Goal: Transaction & Acquisition: Obtain resource

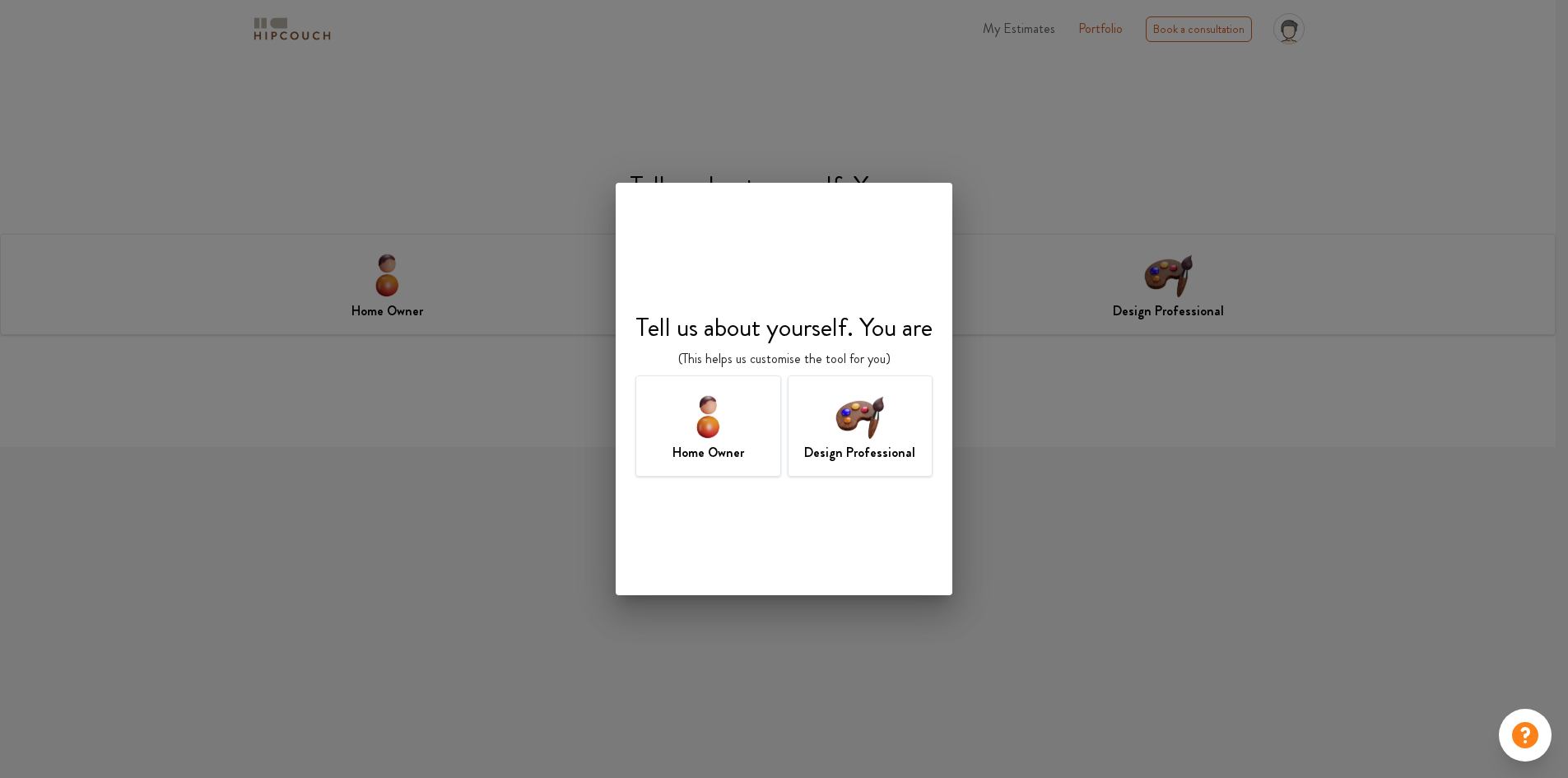
click at [763, 427] on div "Home Owner" at bounding box center [708, 425] width 145 height 101
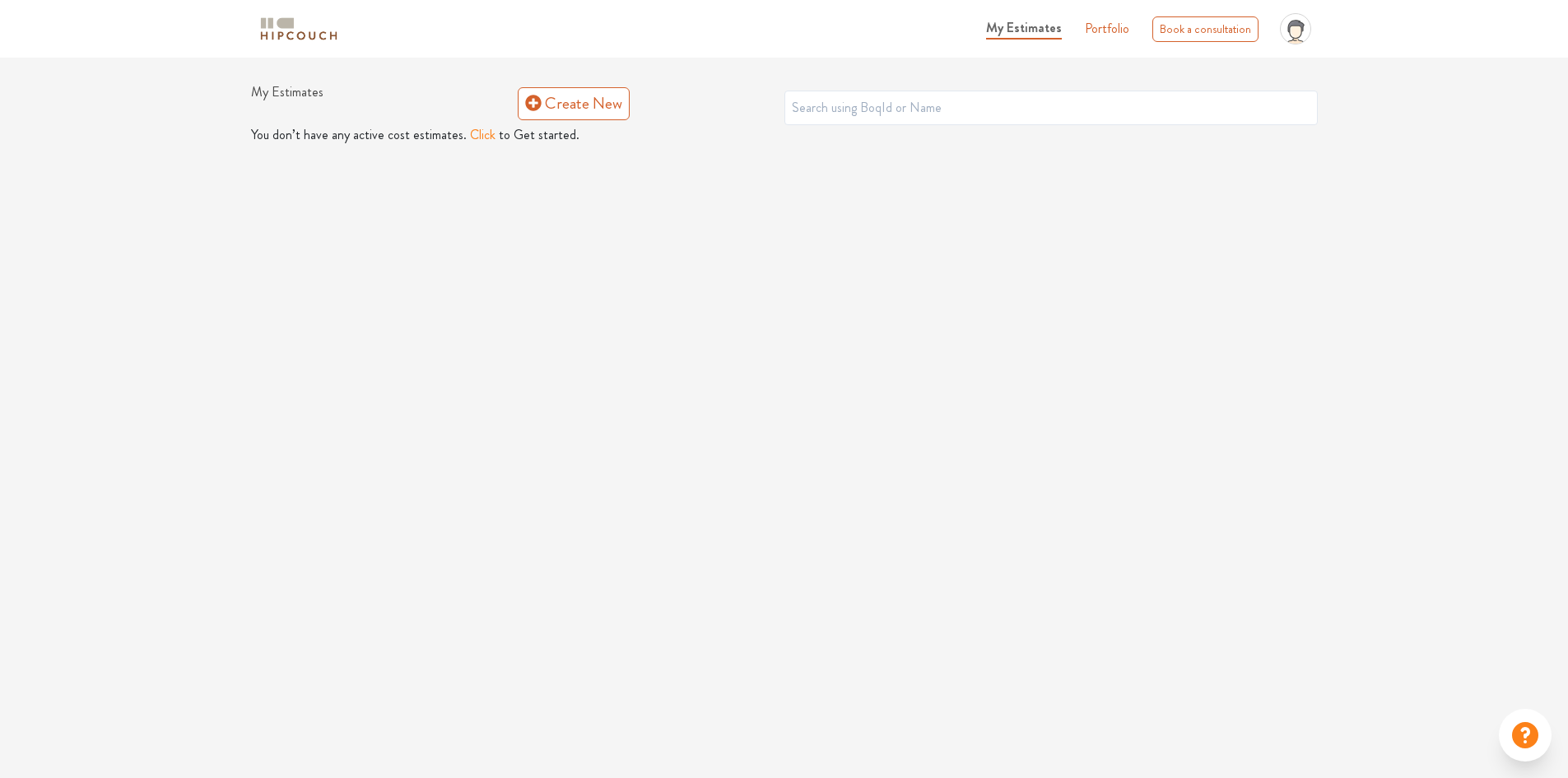
click at [483, 130] on button "Click" at bounding box center [483, 135] width 25 height 20
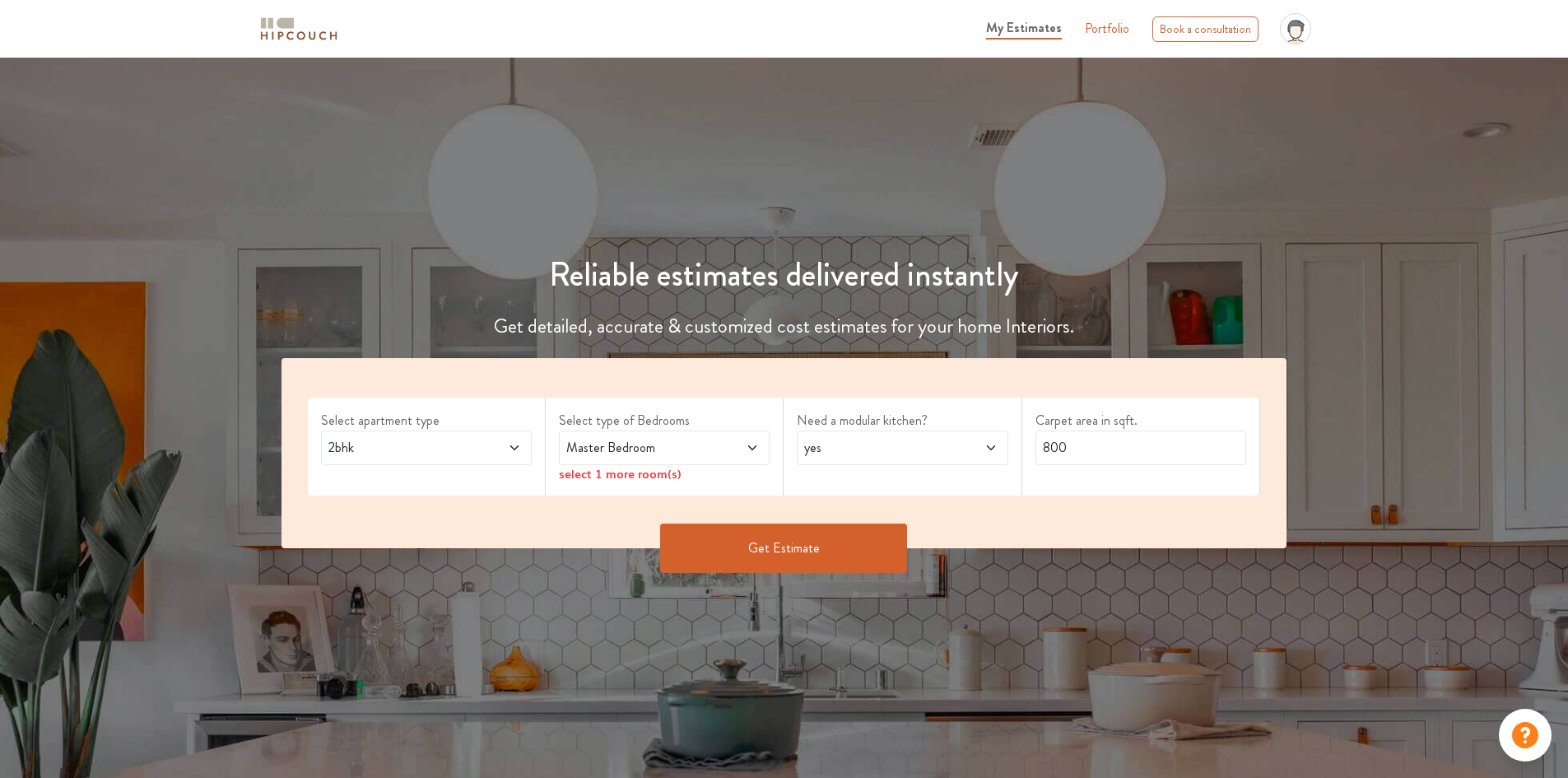
click at [479, 443] on span at bounding box center [495, 448] width 49 height 20
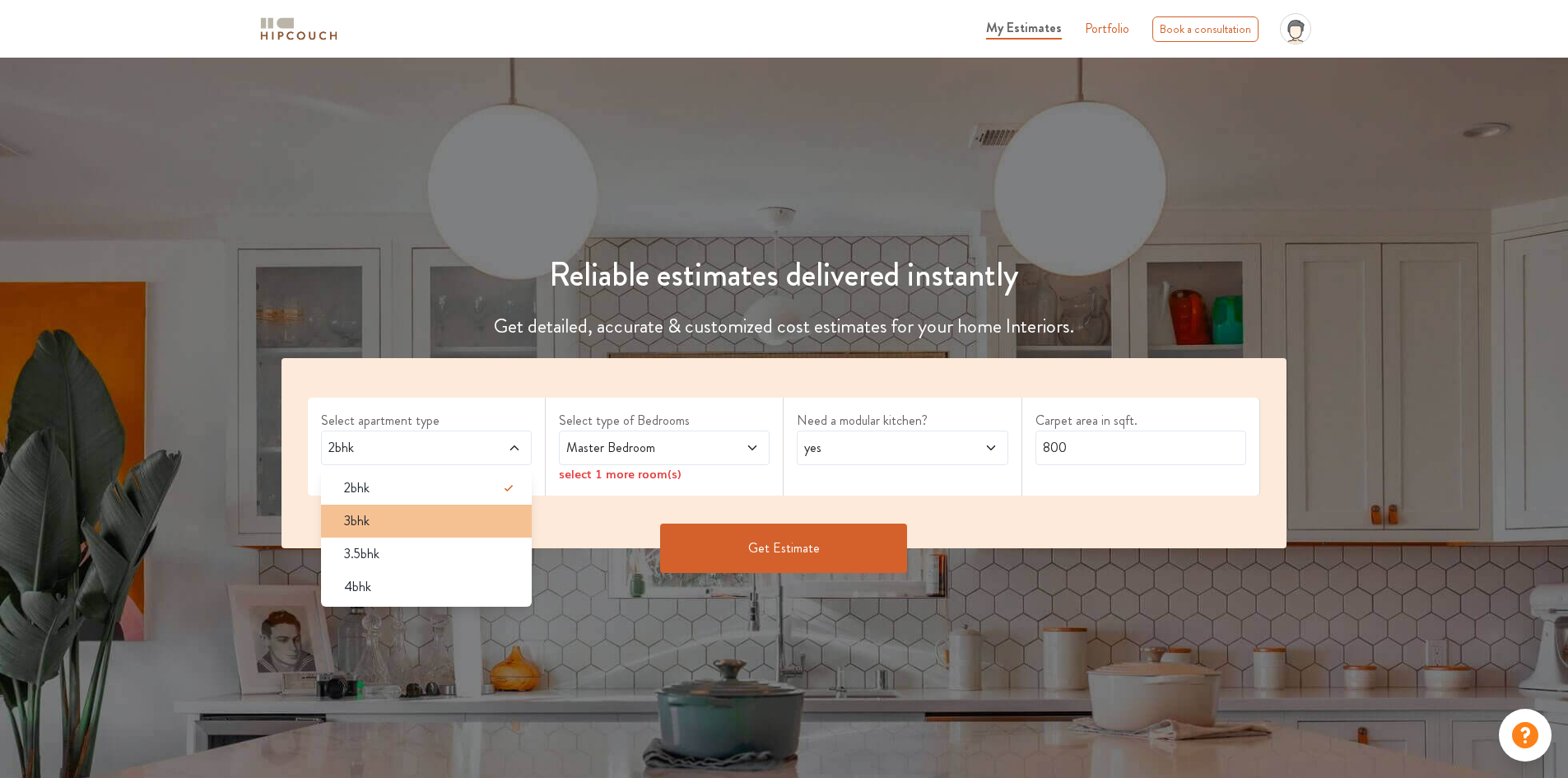
click at [417, 527] on div "3bhk" at bounding box center [432, 521] width 201 height 20
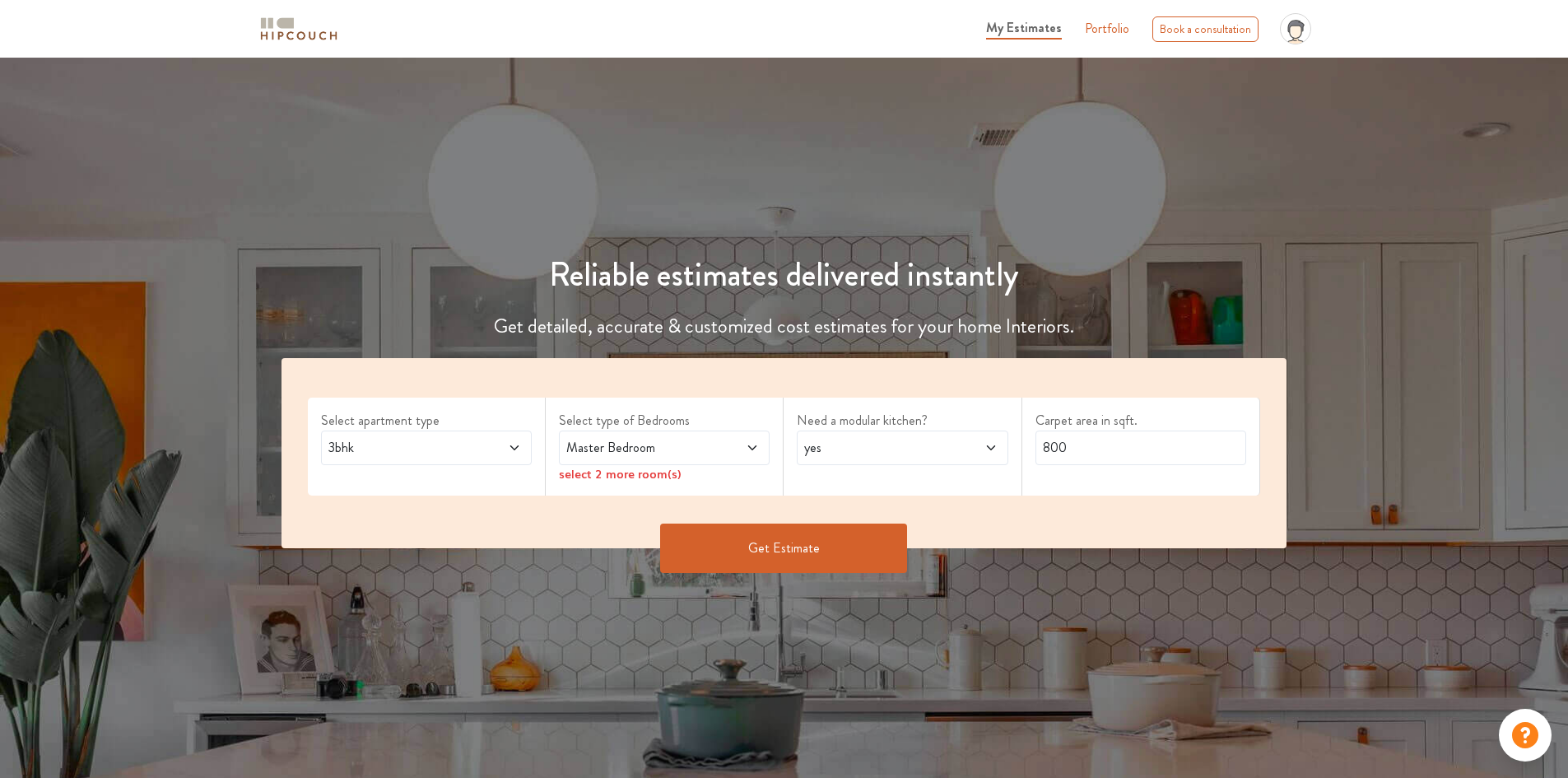
click at [671, 447] on span "Master Bedroom" at bounding box center [636, 448] width 147 height 20
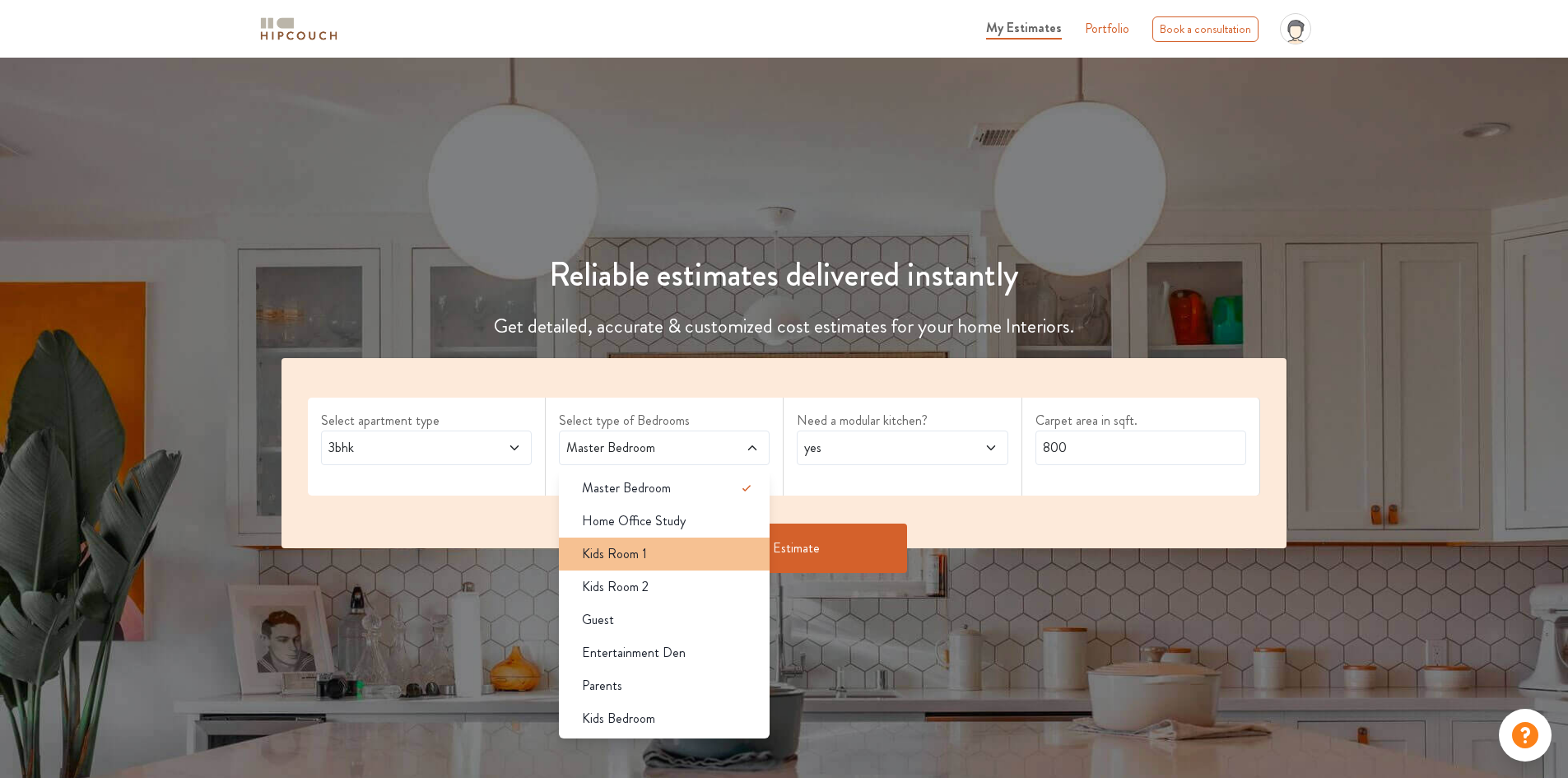
click at [670, 555] on div "Kids Room 1" at bounding box center [670, 554] width 201 height 20
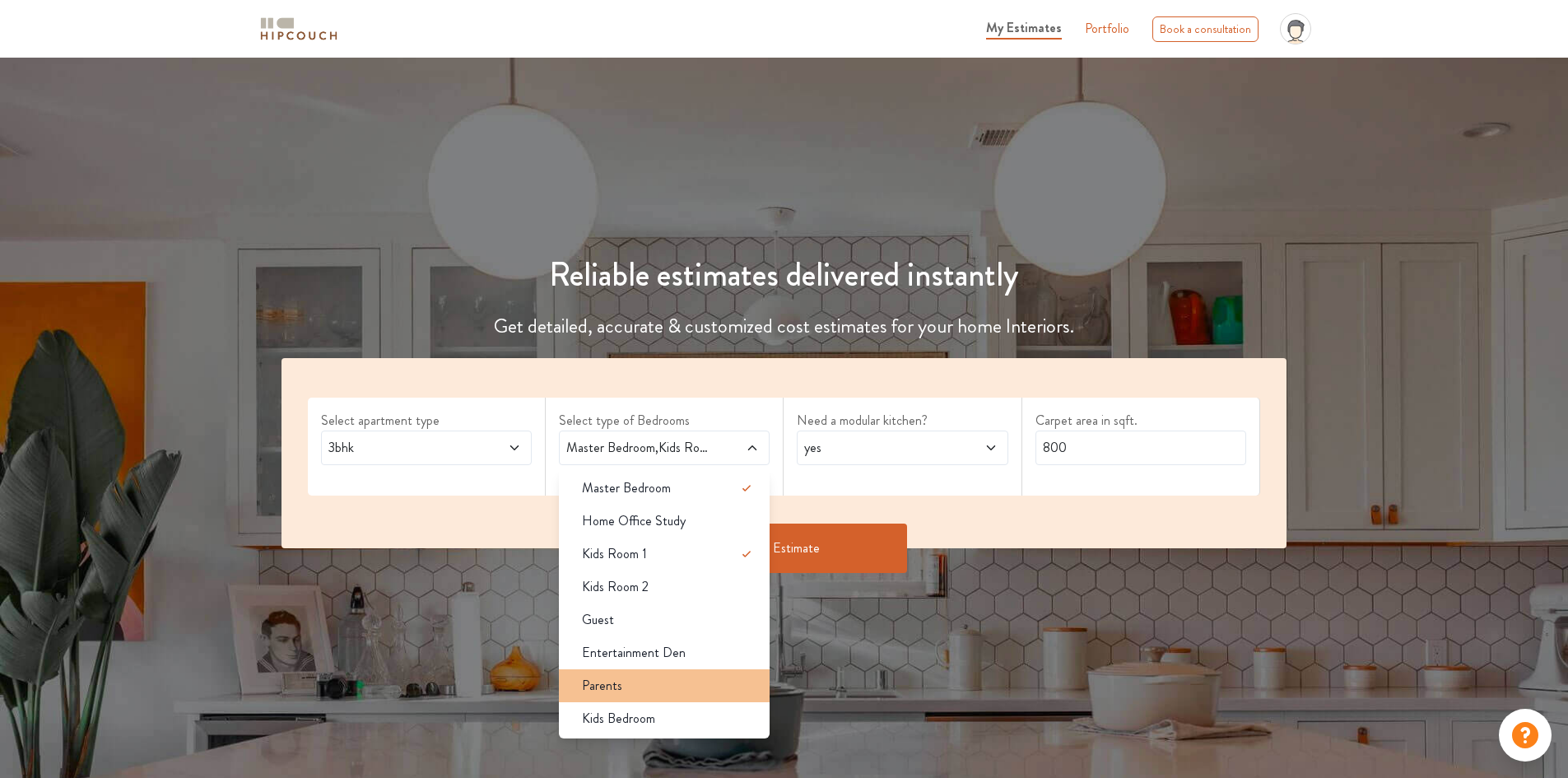
click at [668, 680] on div "Parents" at bounding box center [670, 686] width 201 height 20
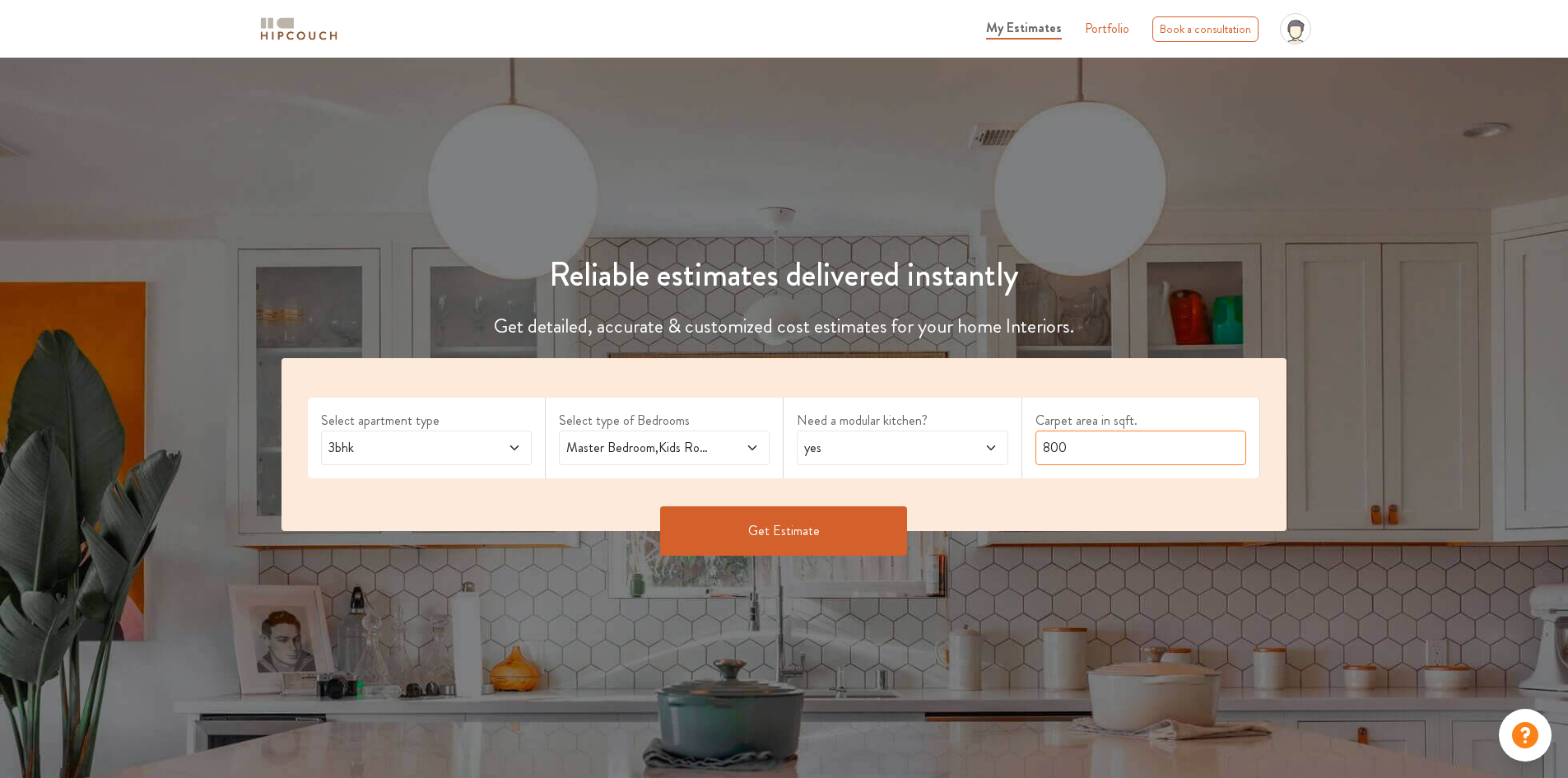
drag, startPoint x: 1102, startPoint y: 441, endPoint x: 1040, endPoint y: 441, distance: 62.0
click at [1040, 441] on input "800" at bounding box center [1141, 448] width 211 height 35
type input "1000"
click at [762, 520] on button "Get Estimate" at bounding box center [784, 530] width 247 height 49
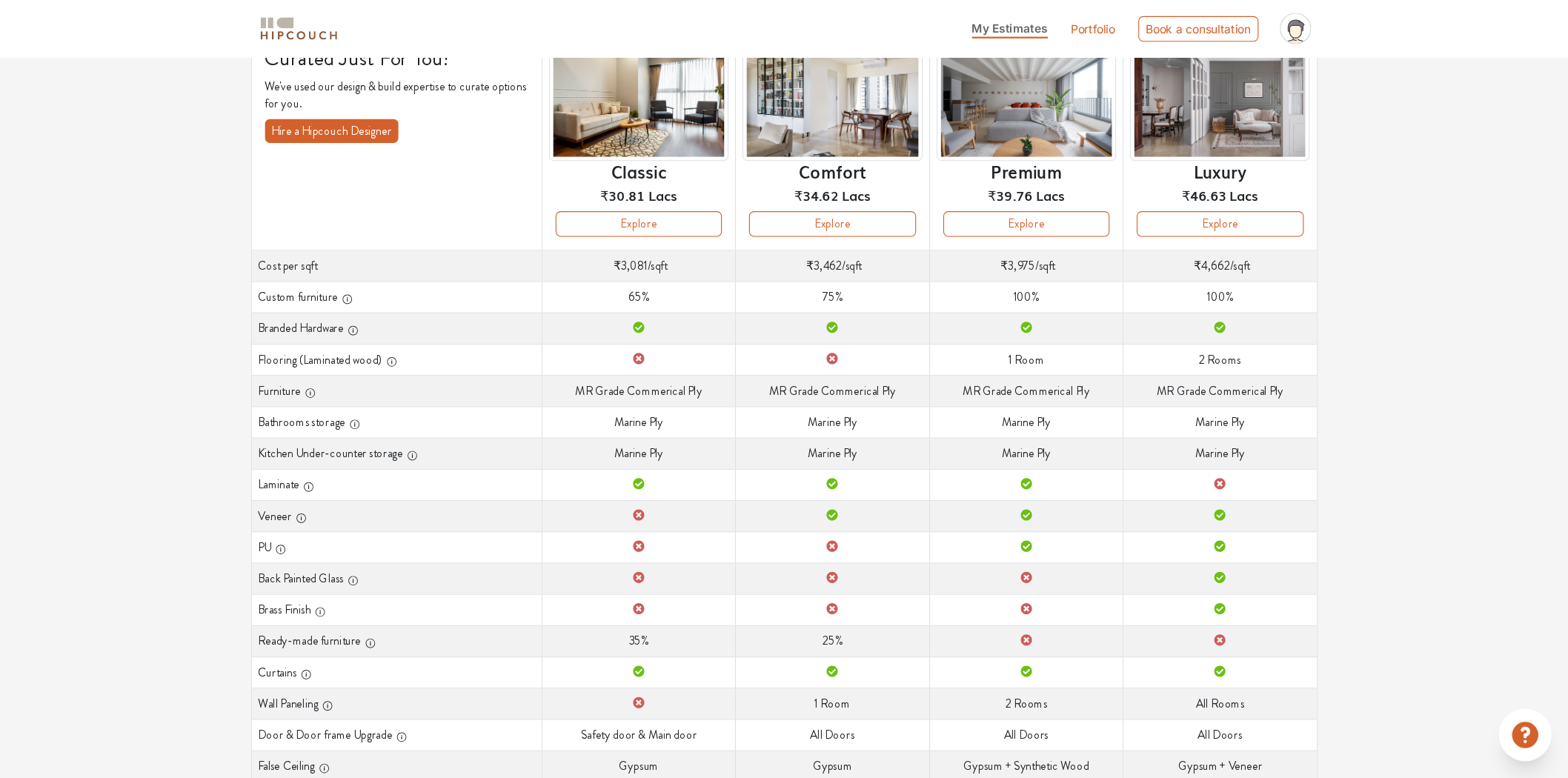
scroll to position [89, 0]
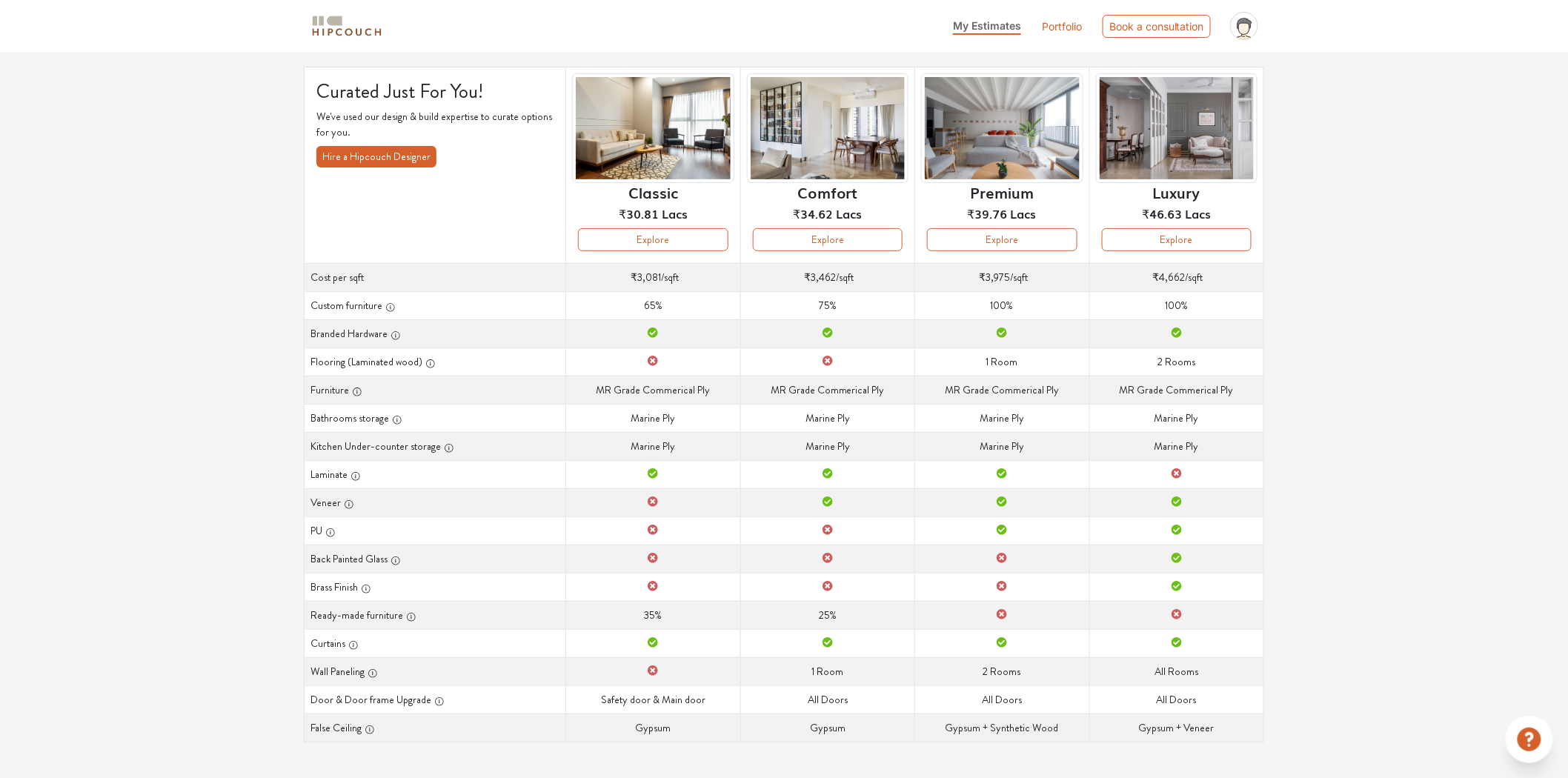
click at [1410, 203] on div "Options Summary Details Speak to a Hipcouch Designer Curated Just For You! We'v…" at bounding box center [784, 372] width 1568 height 813
click at [634, 236] on button "Explore" at bounding box center [652, 239] width 149 height 23
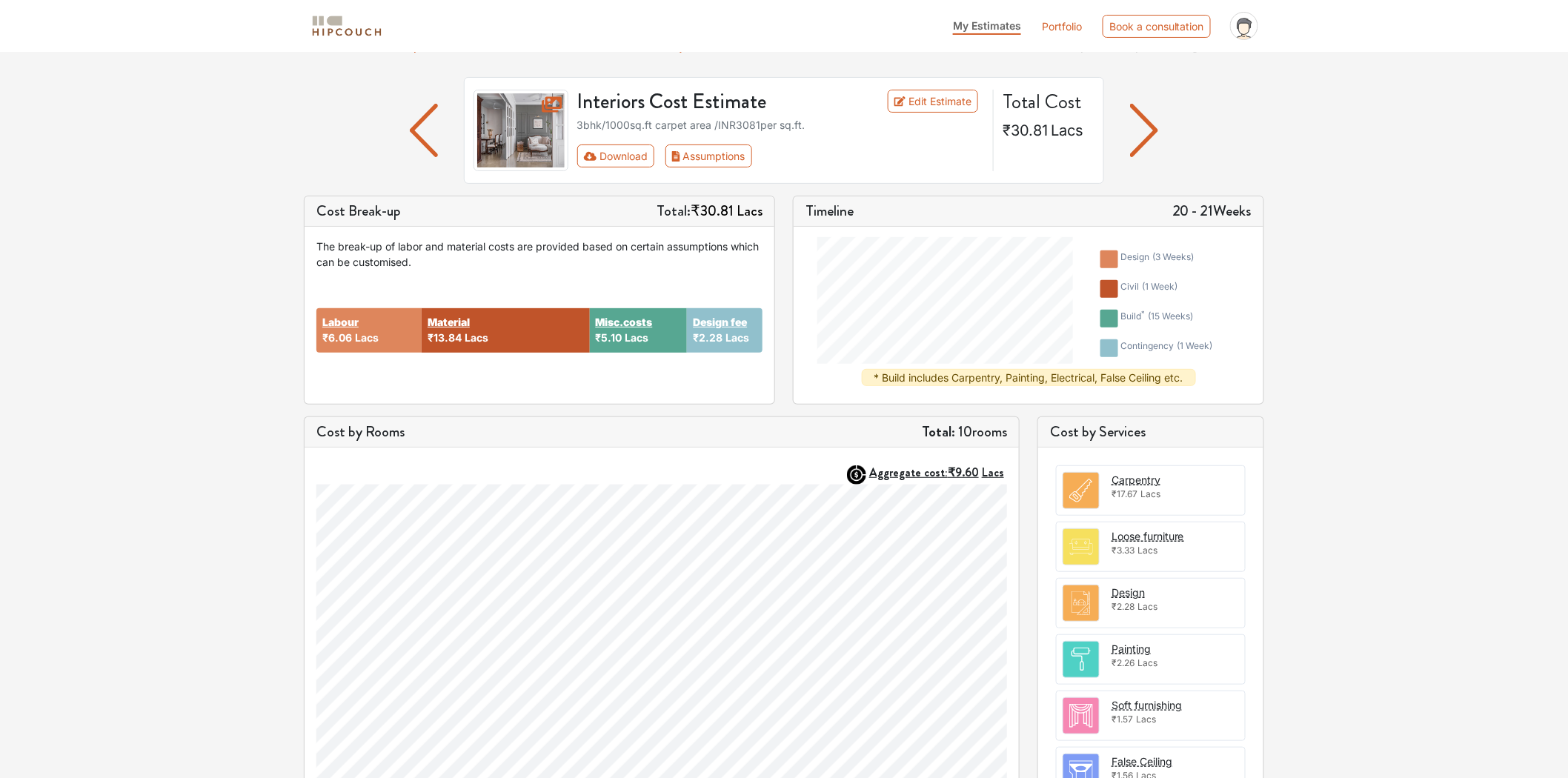
scroll to position [82, 0]
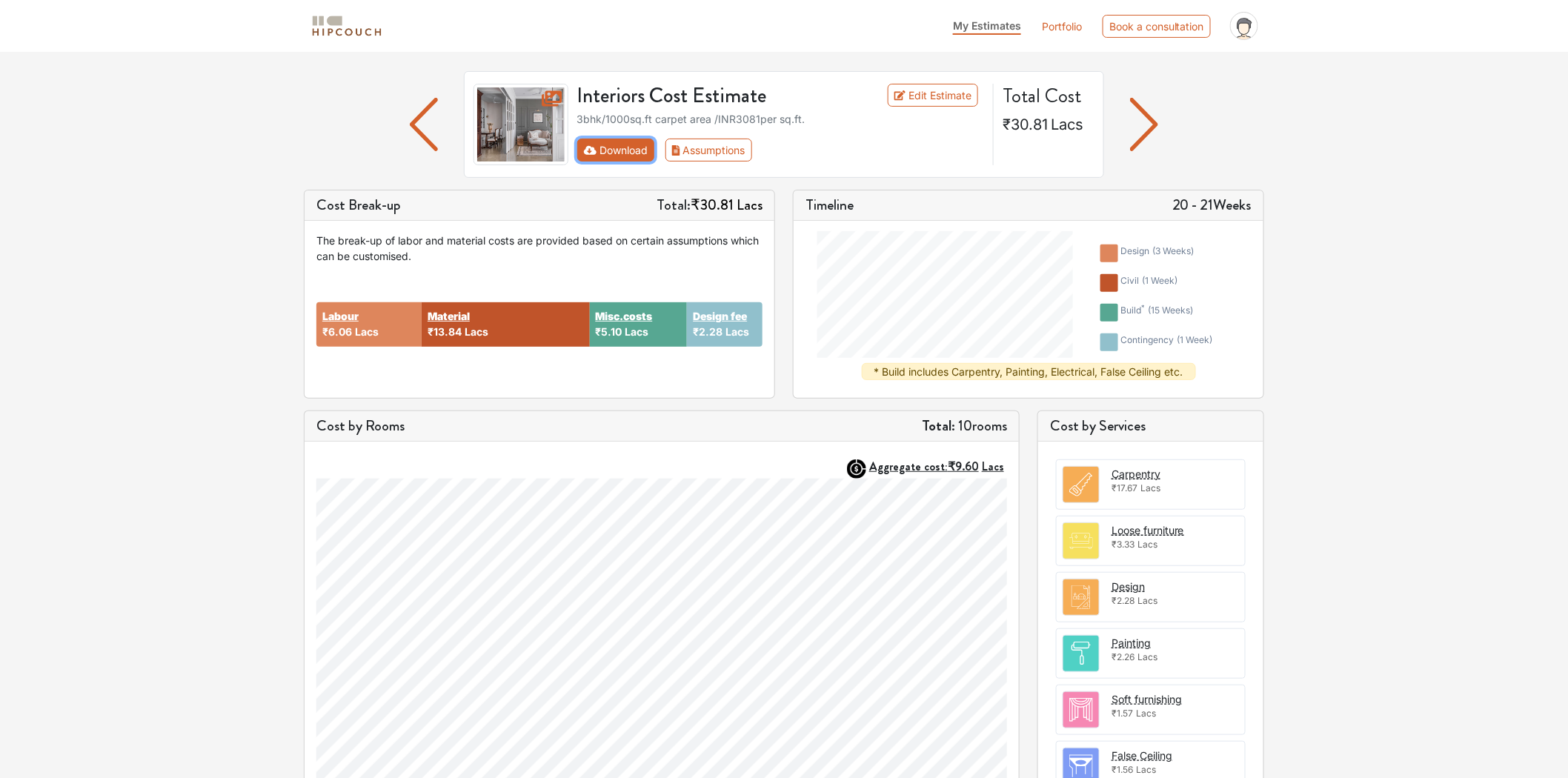
click at [590, 146] on icon "First group" at bounding box center [591, 150] width 14 height 11
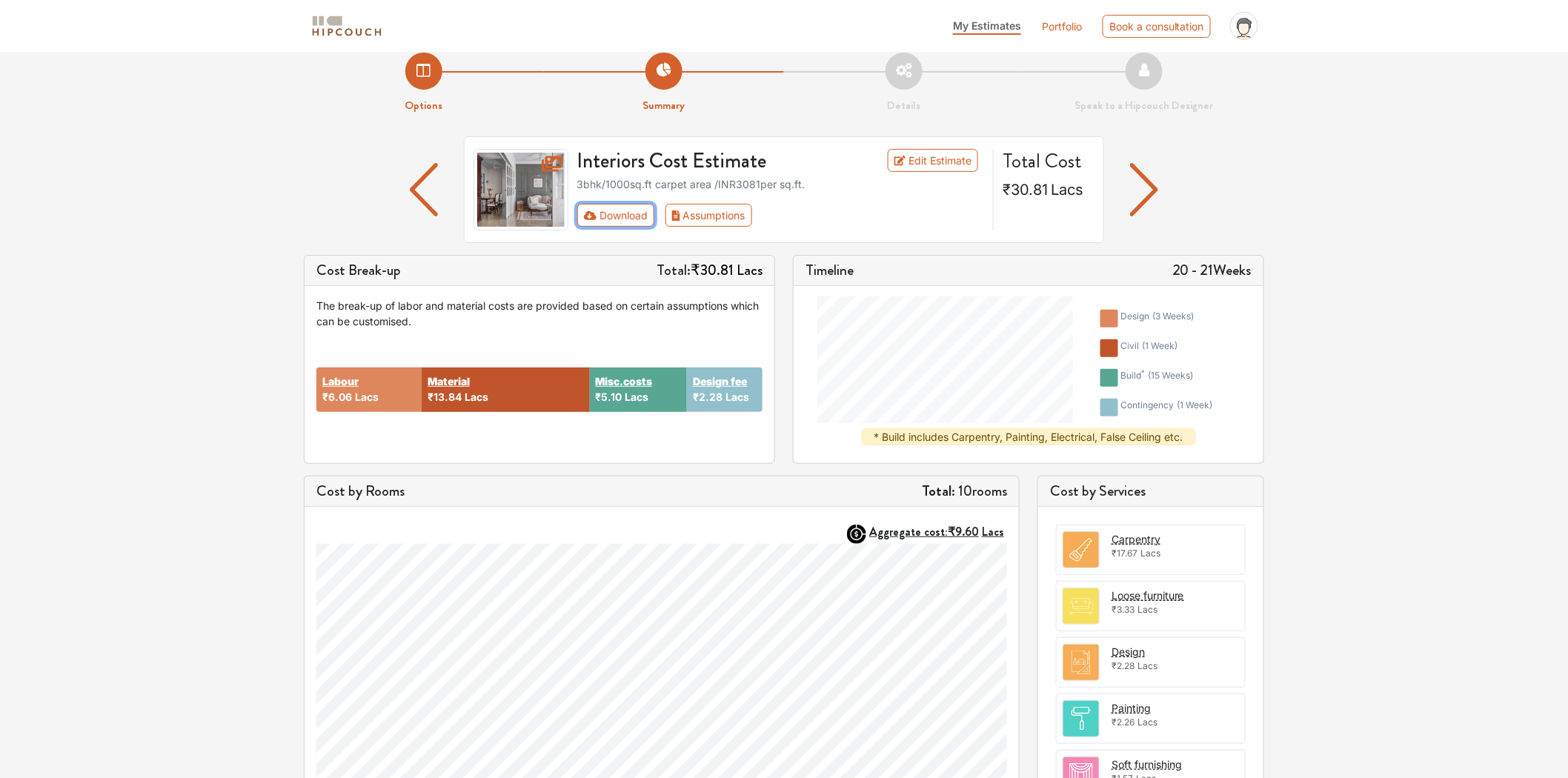
scroll to position [0, 0]
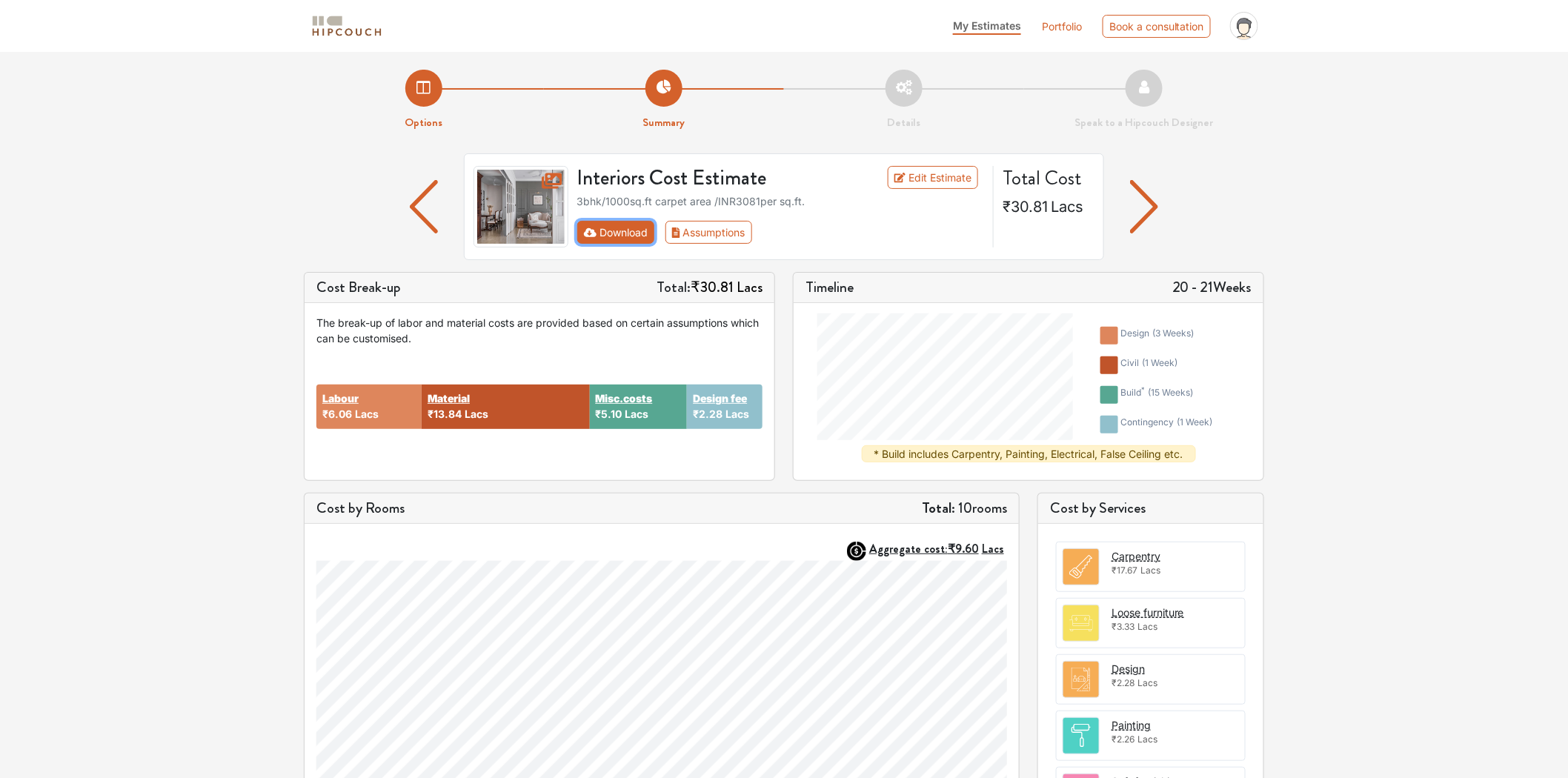
click at [612, 229] on button "Download" at bounding box center [616, 232] width 78 height 23
drag, startPoint x: 689, startPoint y: 238, endPoint x: 1282, endPoint y: 209, distance: 593.7
click at [1282, 209] on div "Options Summary Details Speak to a Hipcouch Designer Interiors Cost Estimate Ed…" at bounding box center [784, 574] width 1568 height 1046
click at [1158, 201] on img "button" at bounding box center [1145, 207] width 29 height 53
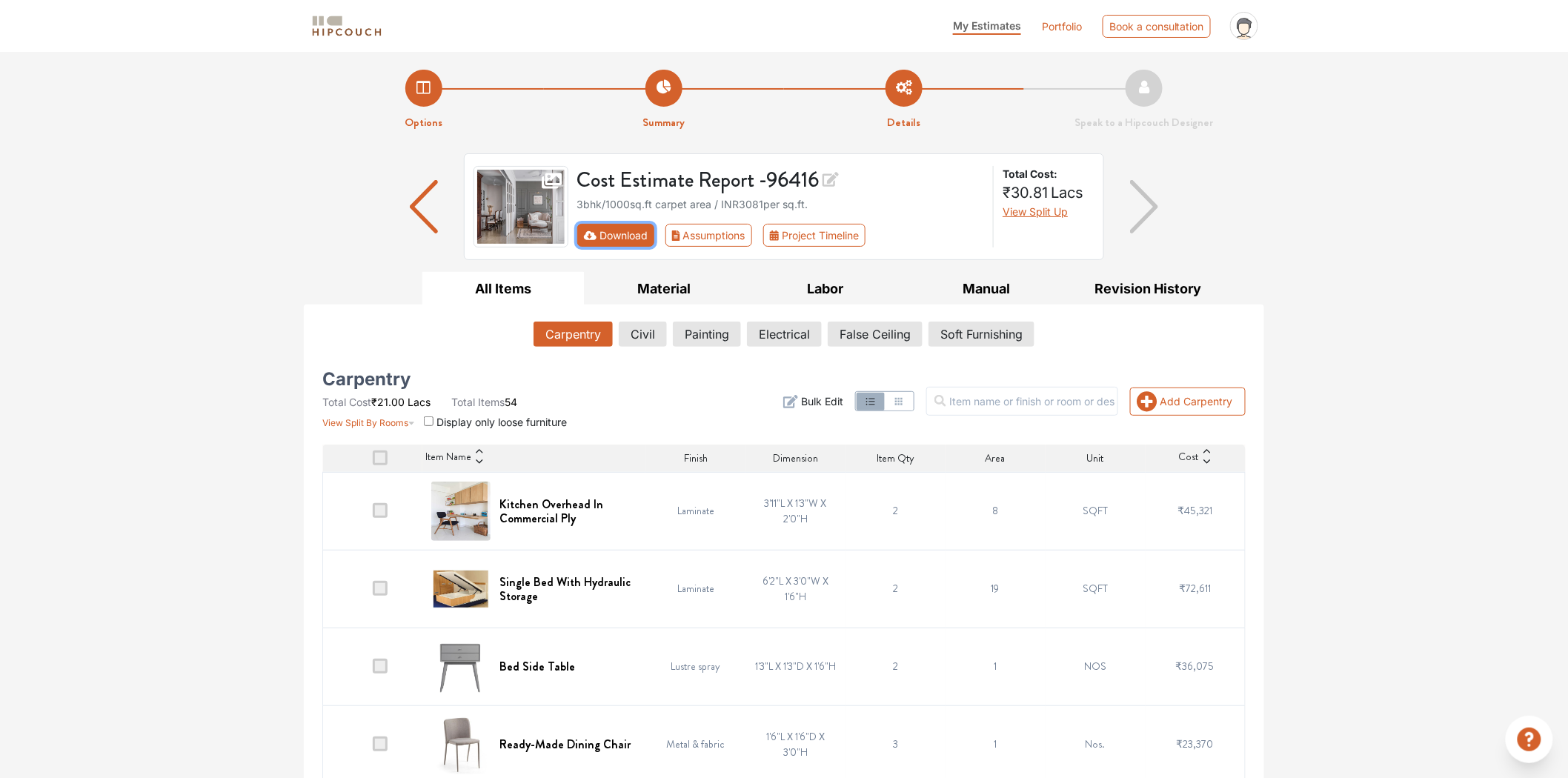
click at [603, 238] on button "Download" at bounding box center [616, 235] width 78 height 23
click at [615, 246] on button "Download" at bounding box center [616, 235] width 78 height 23
click at [623, 325] on button "Civil" at bounding box center [643, 334] width 47 height 25
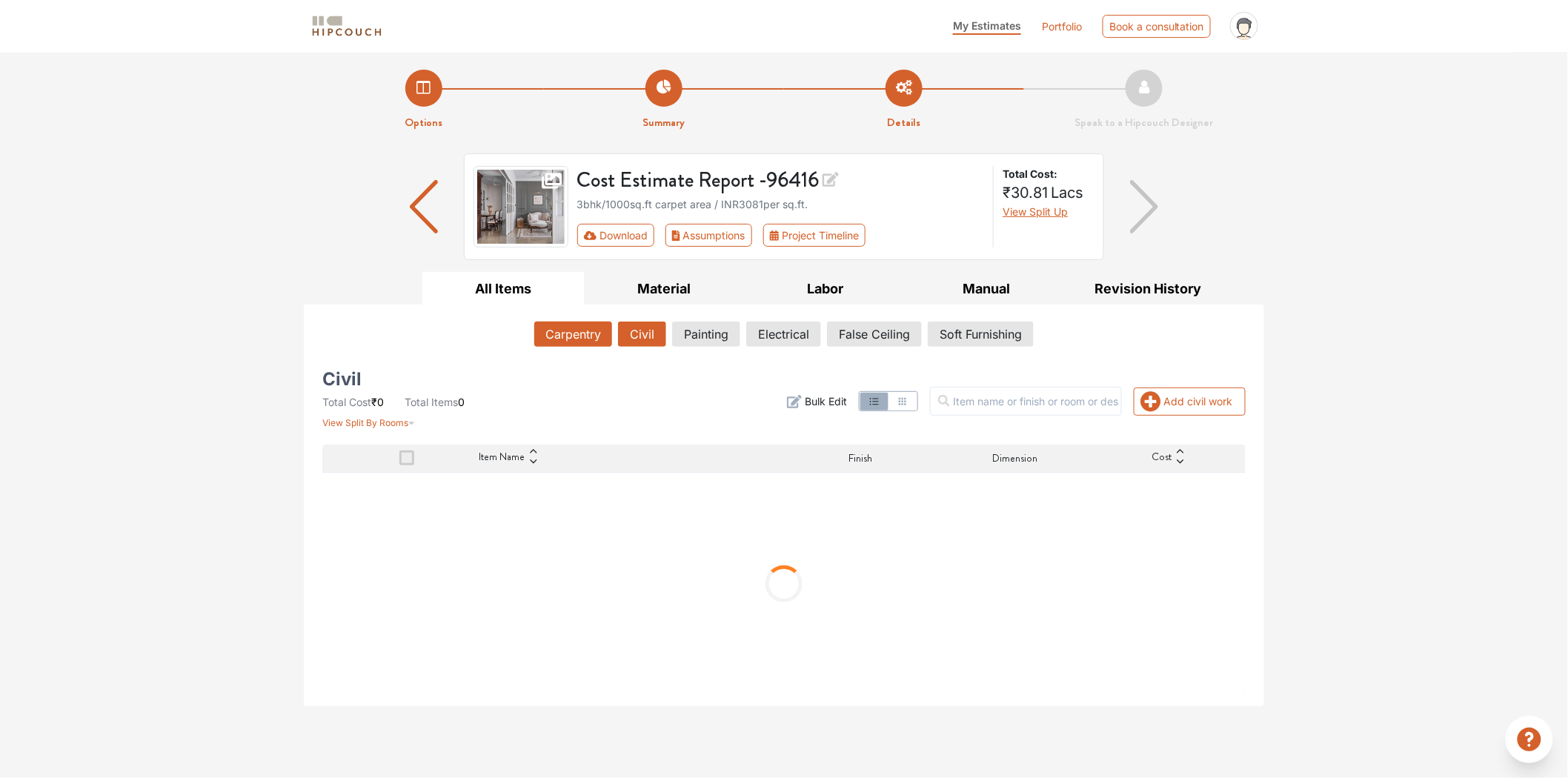
click at [577, 334] on button "Carpentry" at bounding box center [573, 334] width 78 height 25
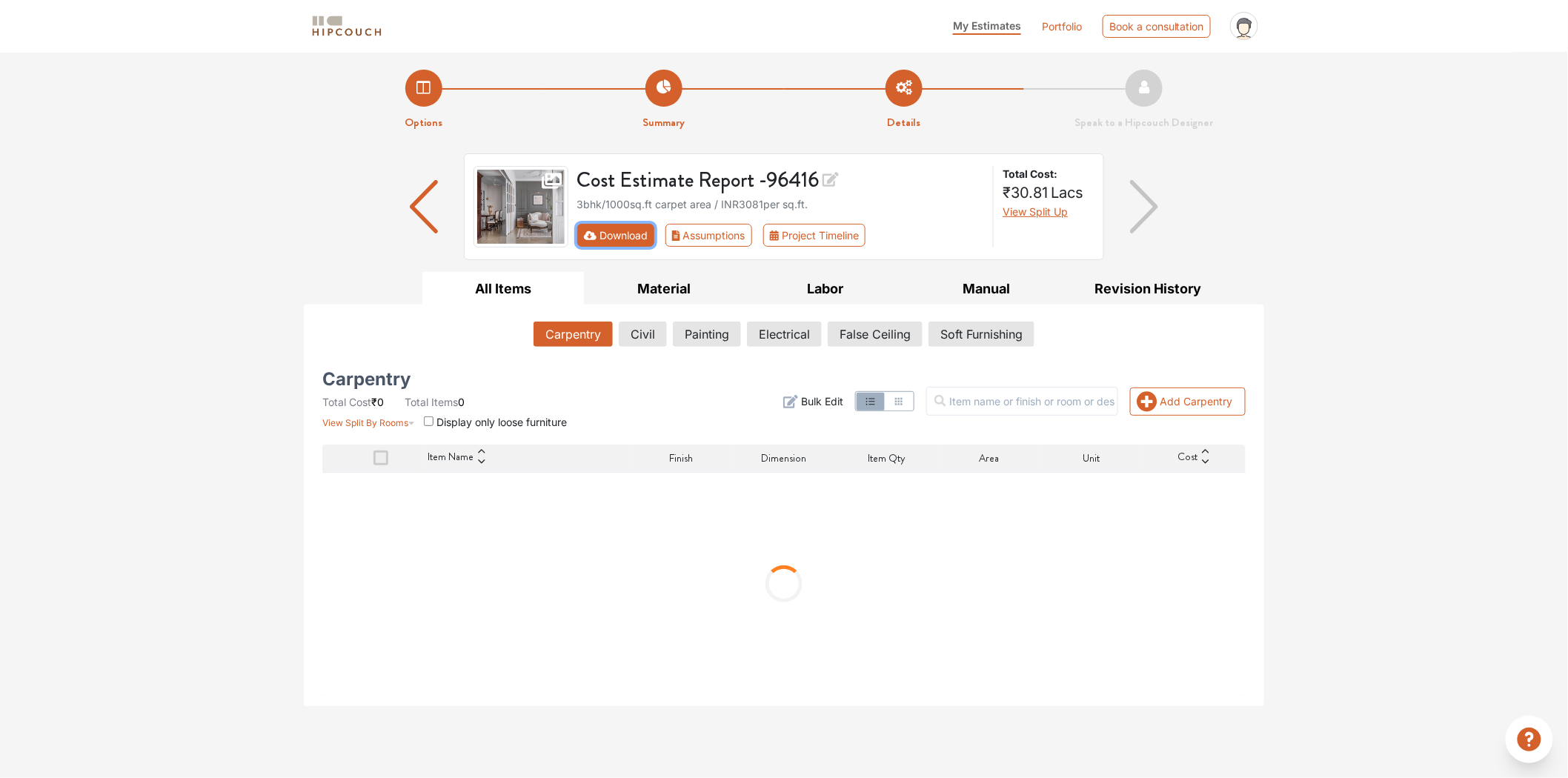
click at [621, 224] on button "Download" at bounding box center [616, 235] width 78 height 23
click at [622, 224] on button "Download" at bounding box center [616, 235] width 78 height 23
click at [623, 222] on div "Cost Estimate Report - 96416 3bhk / 1000 sq.ft carpet area / INR 3081 per sq.ft…" at bounding box center [780, 206] width 426 height 82
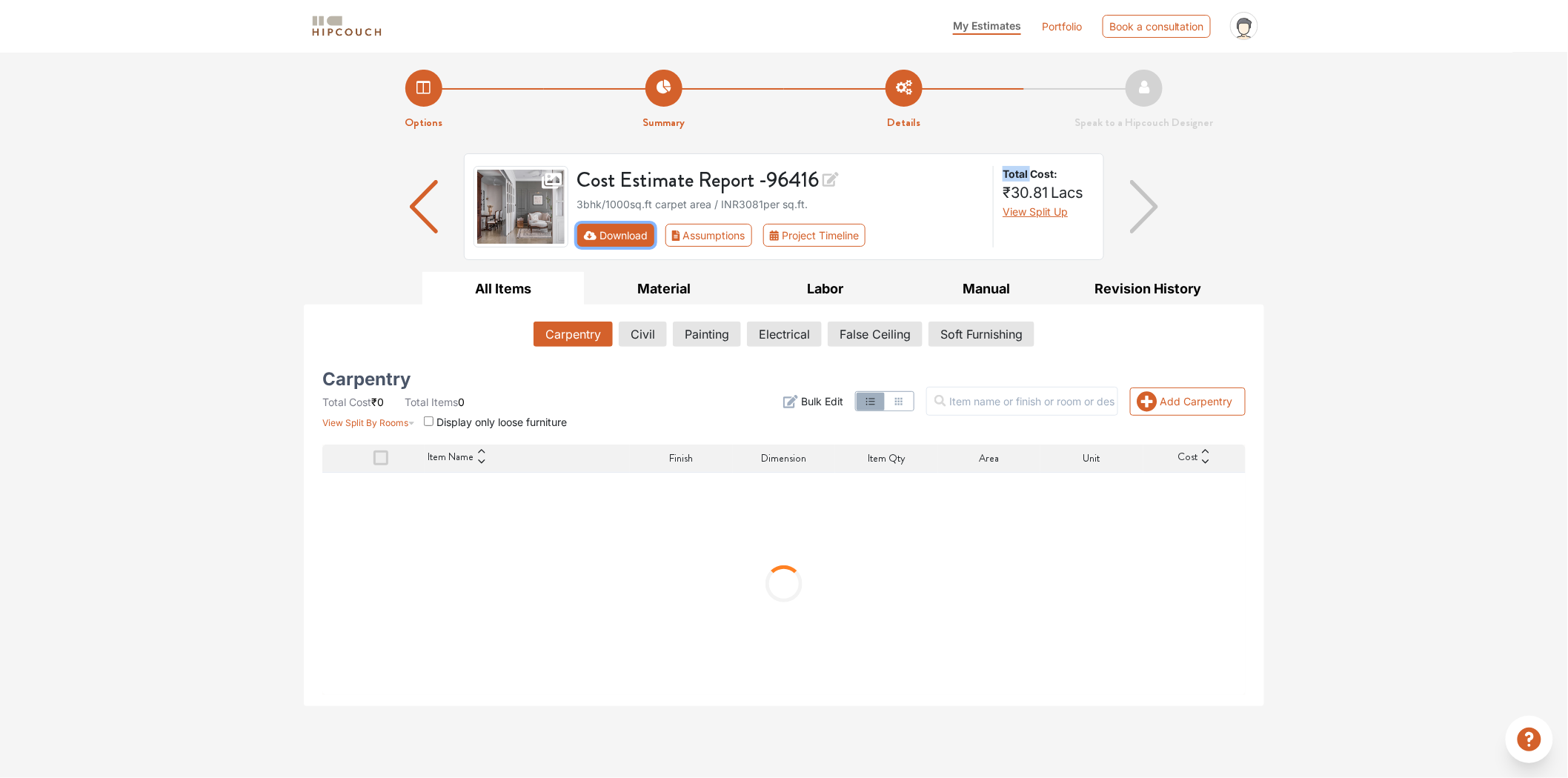
click at [621, 228] on button "Download" at bounding box center [616, 235] width 78 height 23
click at [797, 228] on button "Project Timeline" at bounding box center [814, 235] width 103 height 23
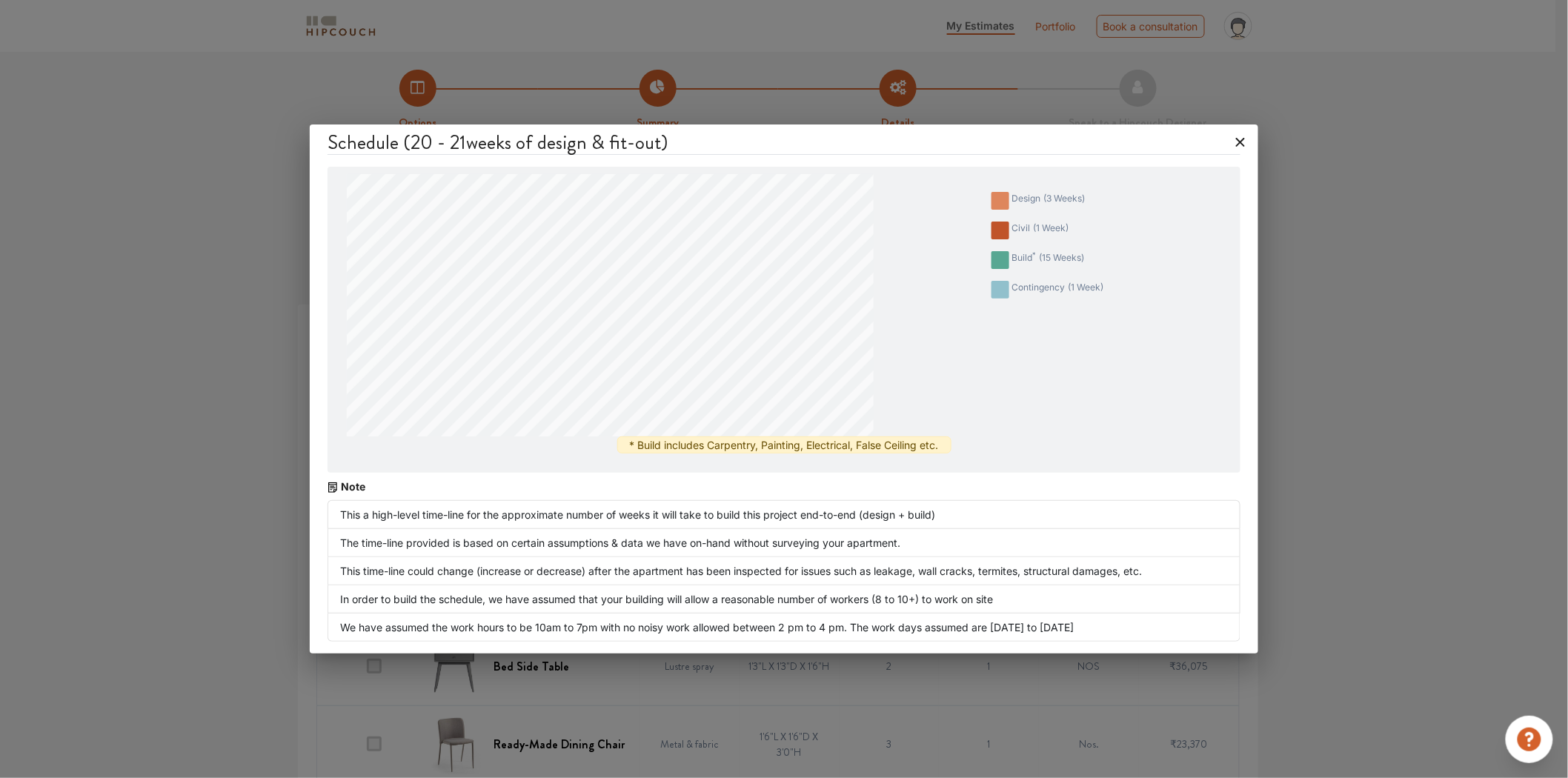
click at [1321, 339] on div "Schedule ( 20 - 21 weeks of design & fit-out) design ( 3 weeks ) civil ( 1 week…" at bounding box center [784, 389] width 1568 height 778
